Goal: Transaction & Acquisition: Purchase product/service

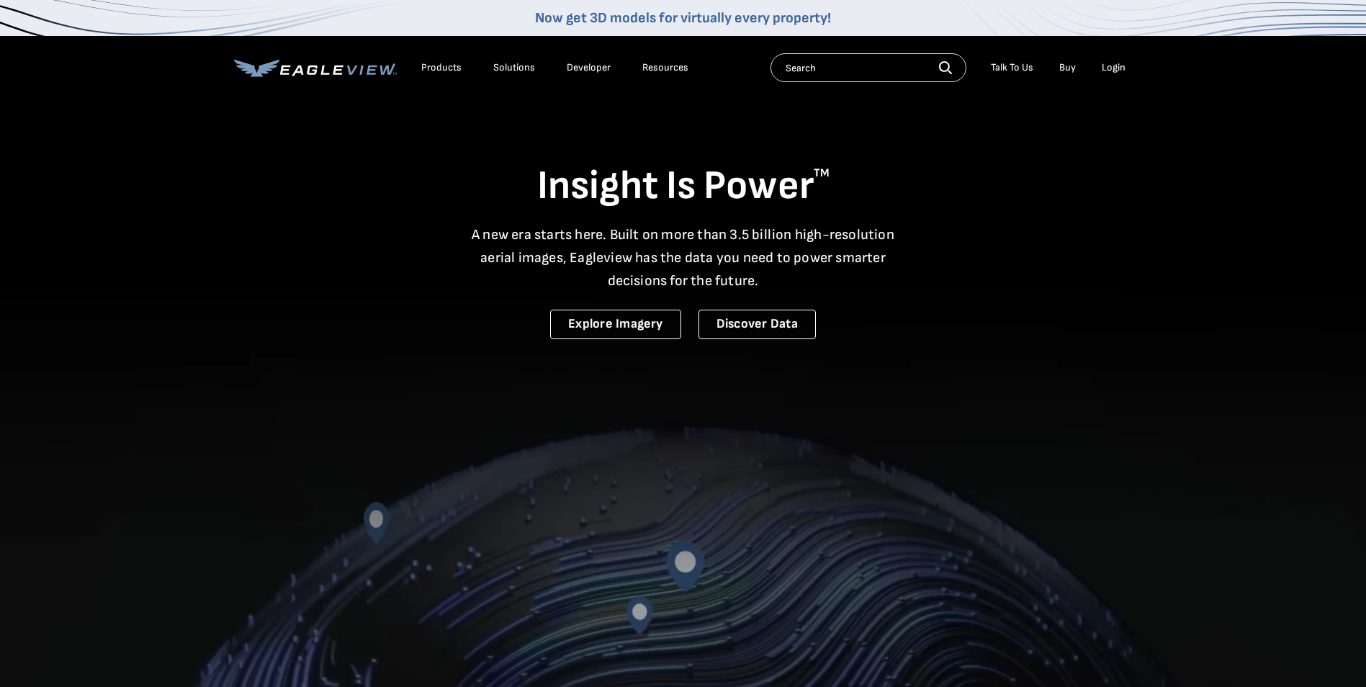
click at [1110, 63] on div "Login" at bounding box center [1114, 67] width 24 height 13
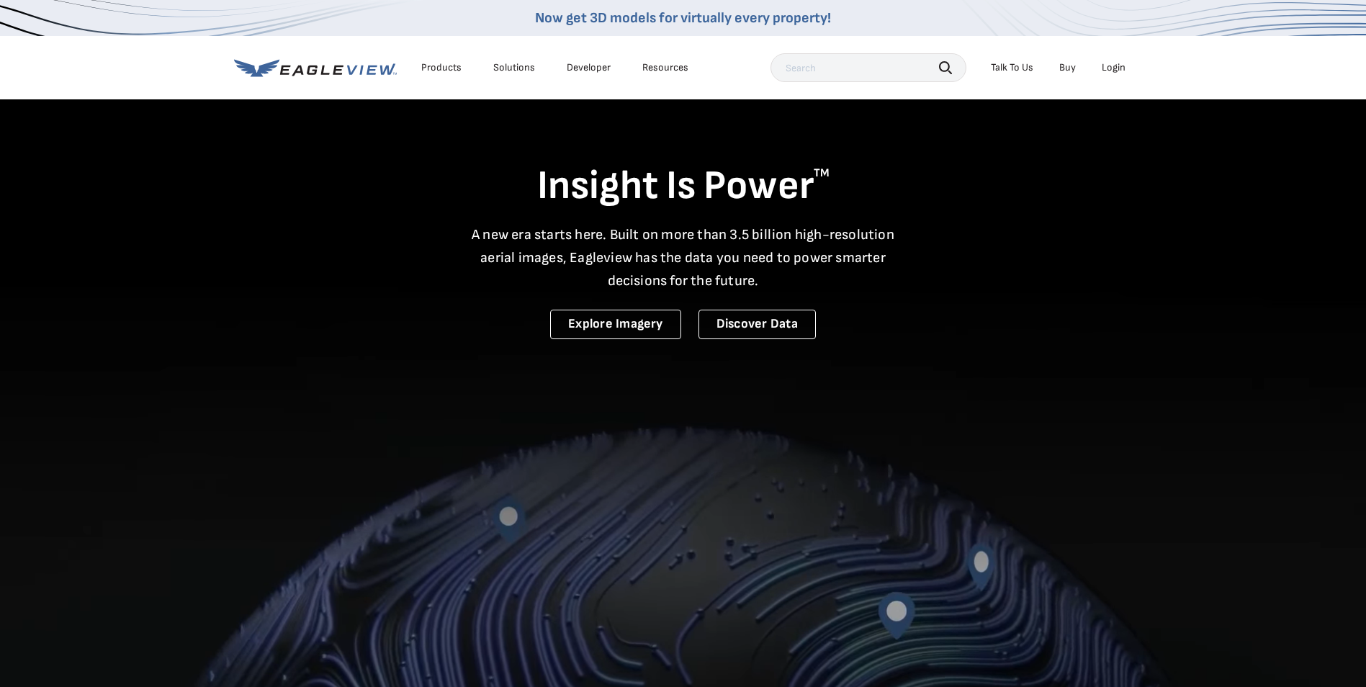
click at [1114, 66] on div "Login" at bounding box center [1114, 67] width 24 height 13
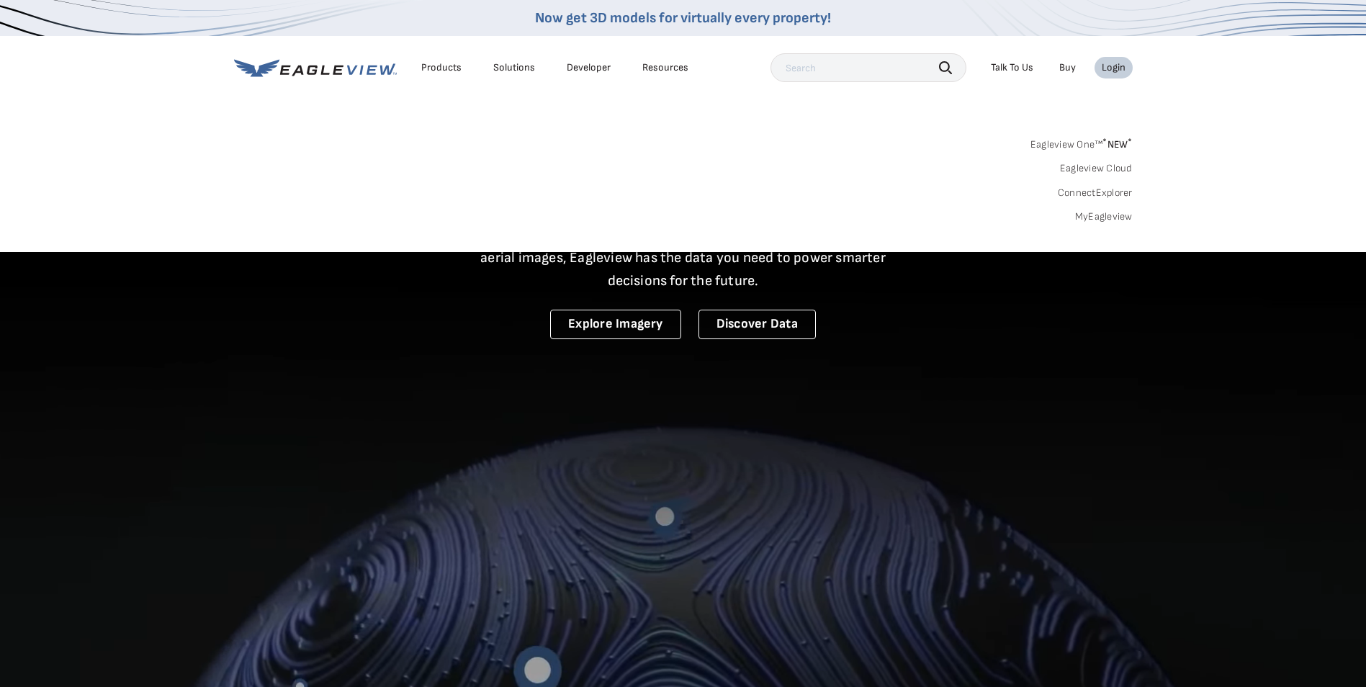
click at [1109, 215] on link "MyEagleview" at bounding box center [1104, 216] width 58 height 13
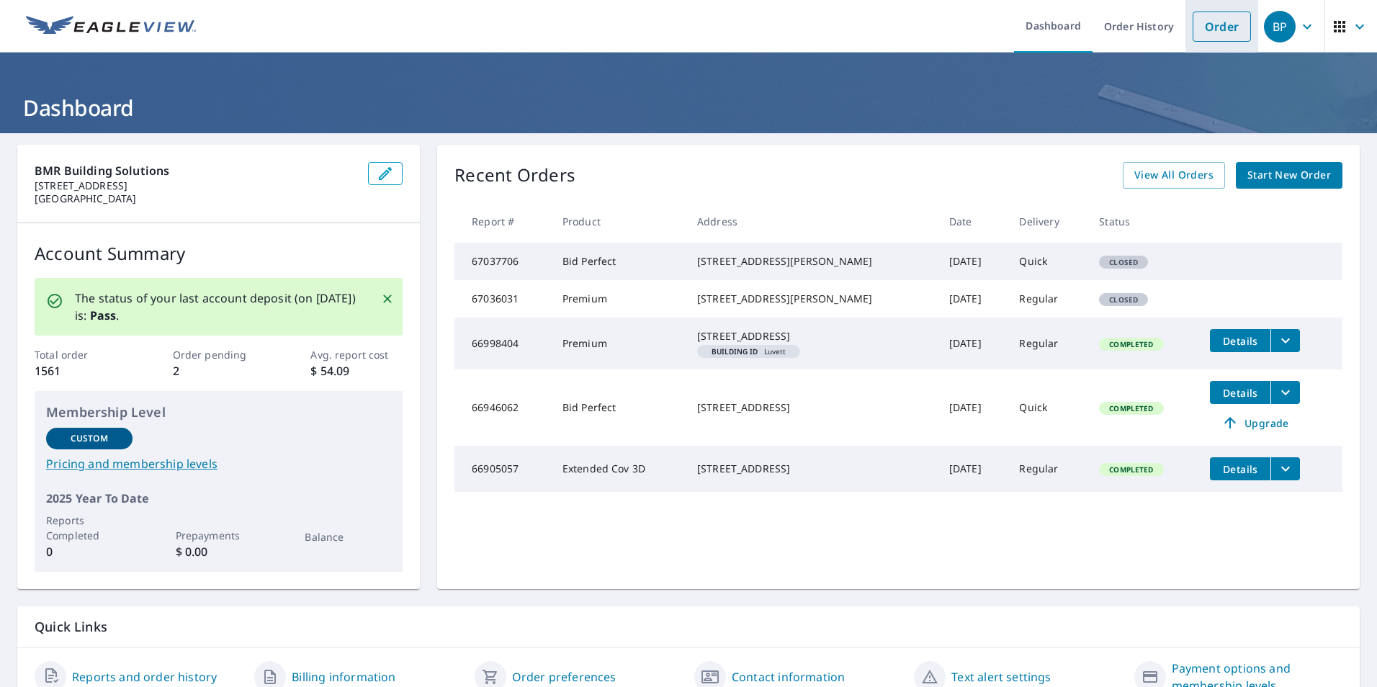
click at [1206, 29] on link "Order" at bounding box center [1222, 27] width 58 height 30
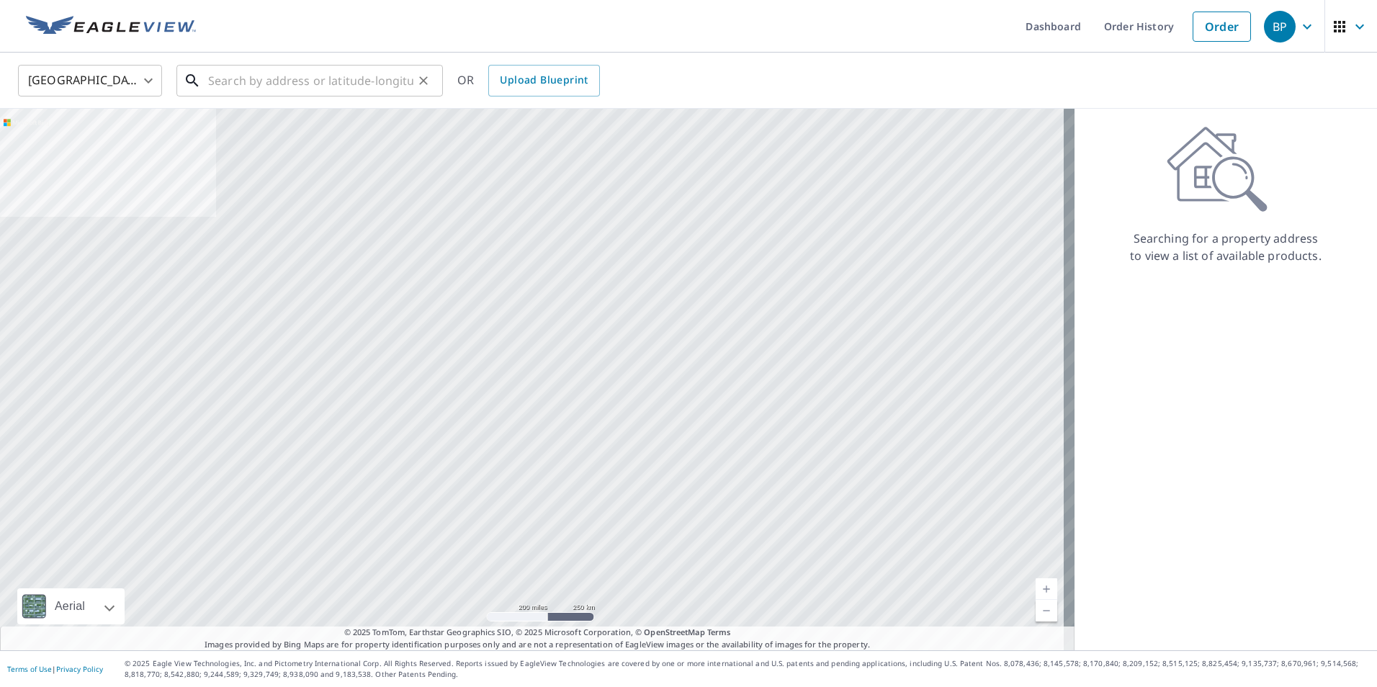
click at [387, 75] on input "text" at bounding box center [310, 81] width 205 height 40
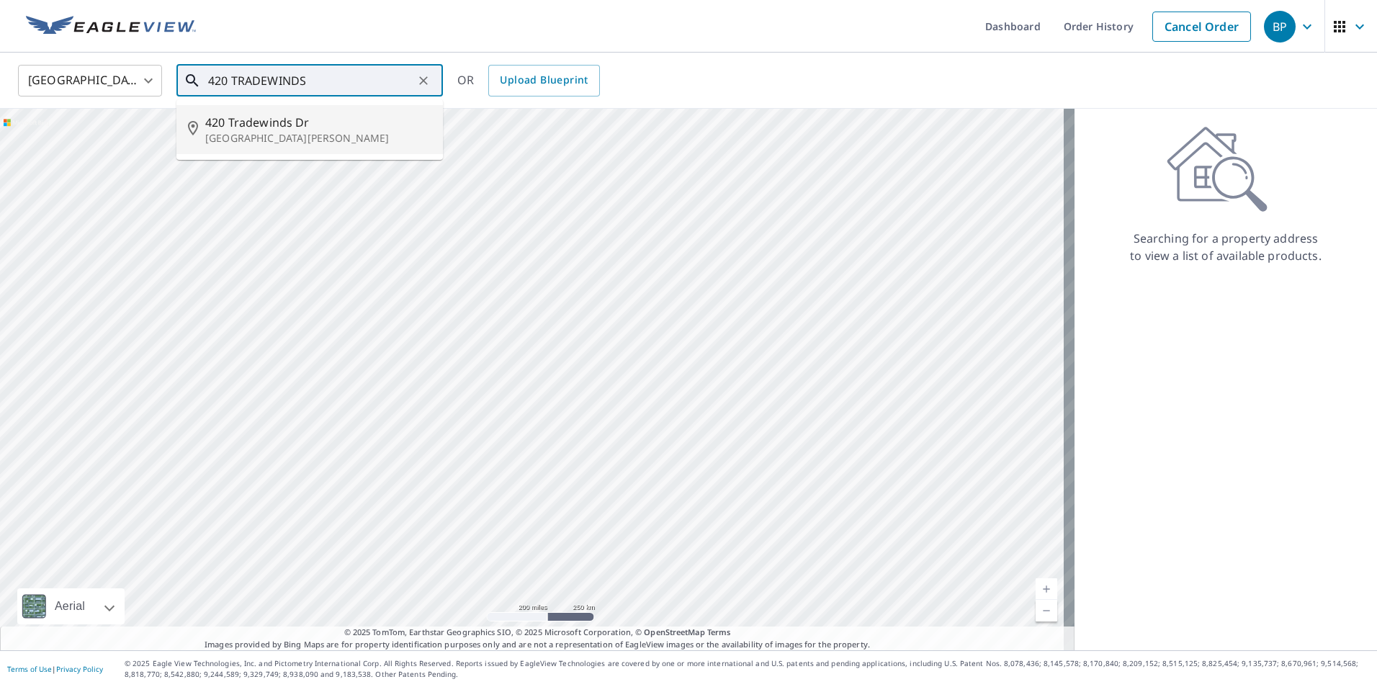
click at [311, 114] on span "420 Tradewinds Dr" at bounding box center [318, 122] width 226 height 17
type input "420 Tradewinds Dr Santa Rosa Beach, FL 32459"
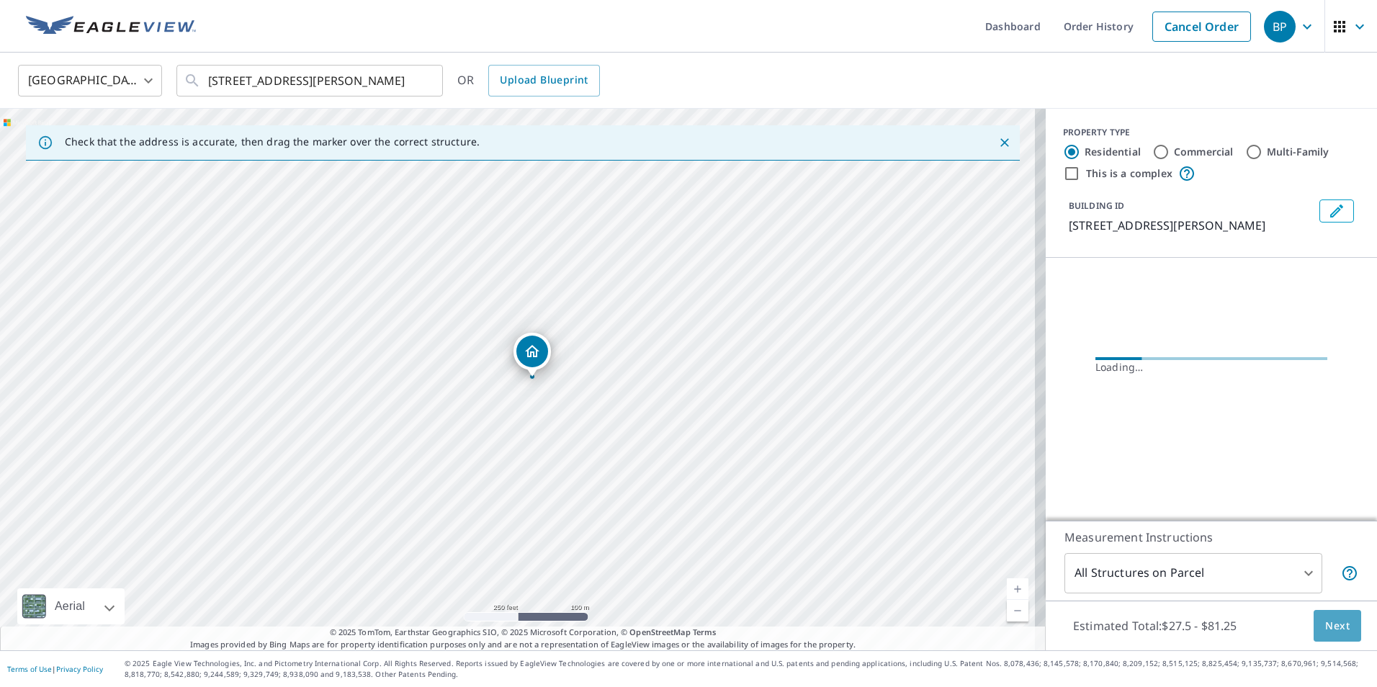
click at [1325, 628] on span "Next" at bounding box center [1337, 626] width 24 height 18
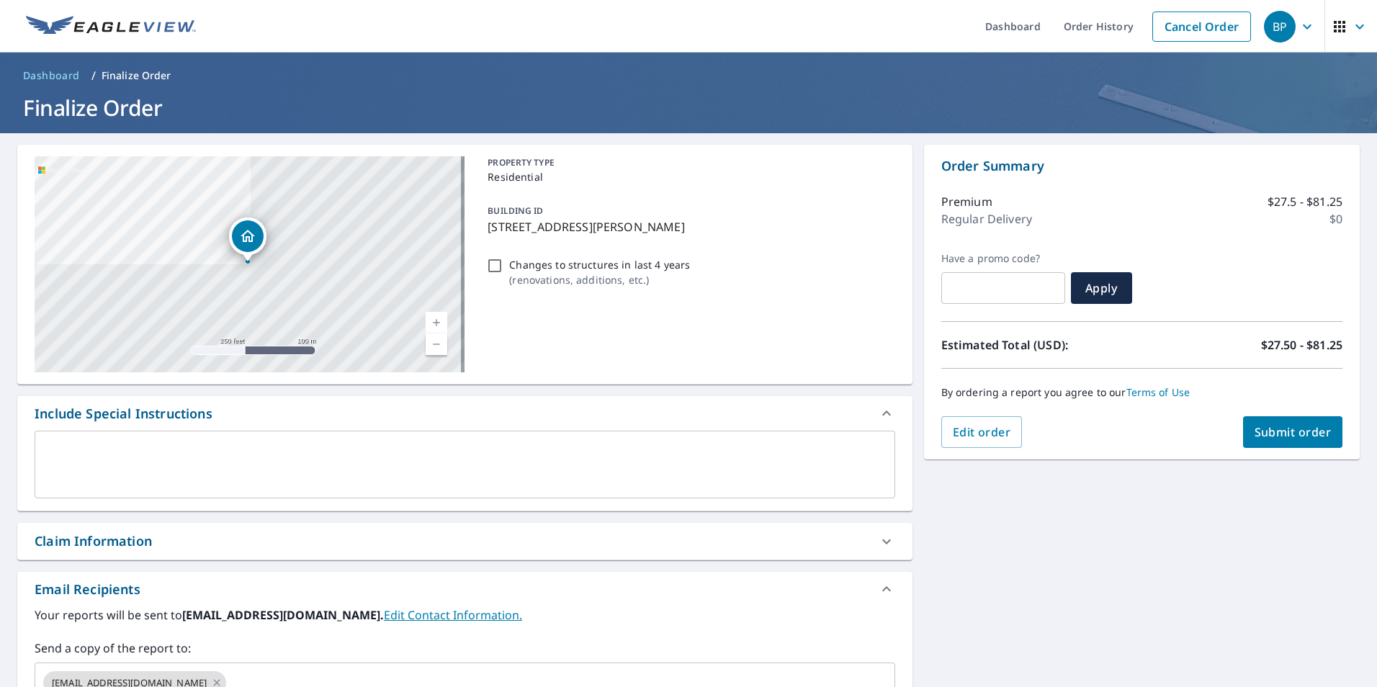
click at [1271, 436] on span "Submit order" at bounding box center [1293, 432] width 77 height 16
